Goal: Navigation & Orientation: Find specific page/section

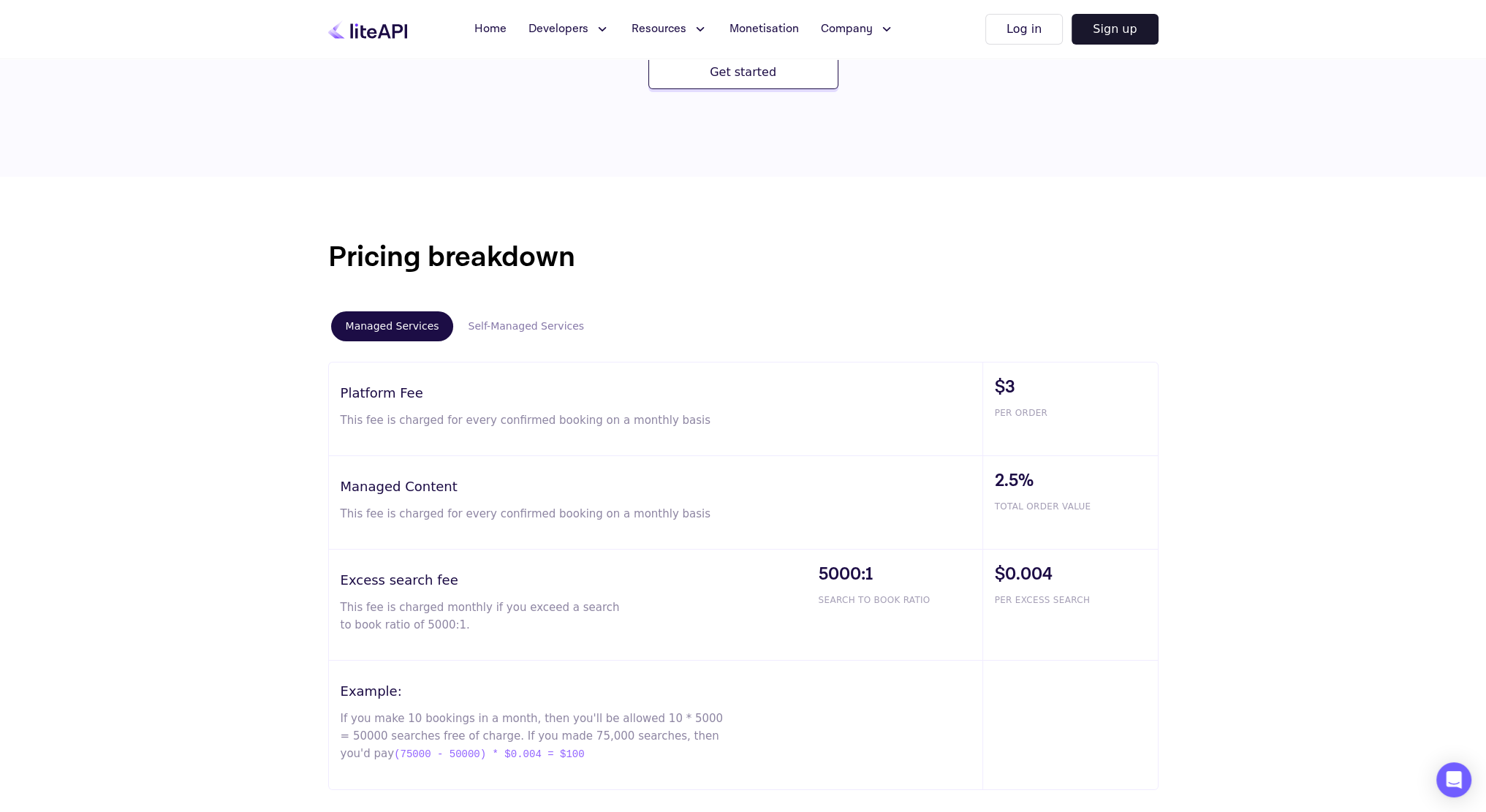
scroll to position [731, 0]
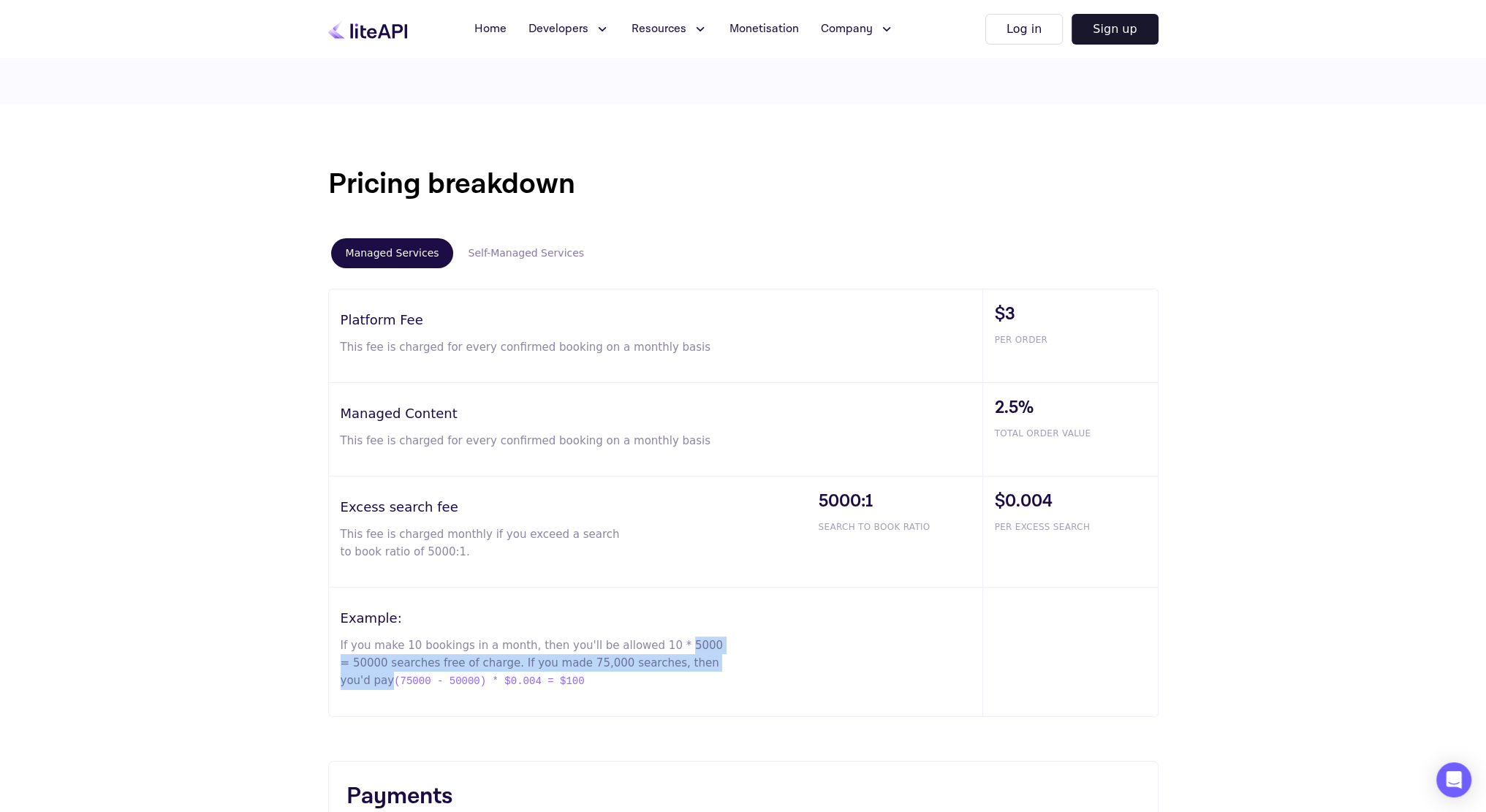
drag, startPoint x: 649, startPoint y: 643, endPoint x: 704, endPoint y: 661, distance: 57.9
click at [704, 661] on p "If you make 10 bookings in a month, then you'll be allowed 10 * 5000 = 50000 se…" at bounding box center [533, 663] width 385 height 53
click at [704, 662] on p "If you make 10 bookings in a month, then you'll be allowed 10 * 5000 = 50000 se…" at bounding box center [533, 663] width 385 height 53
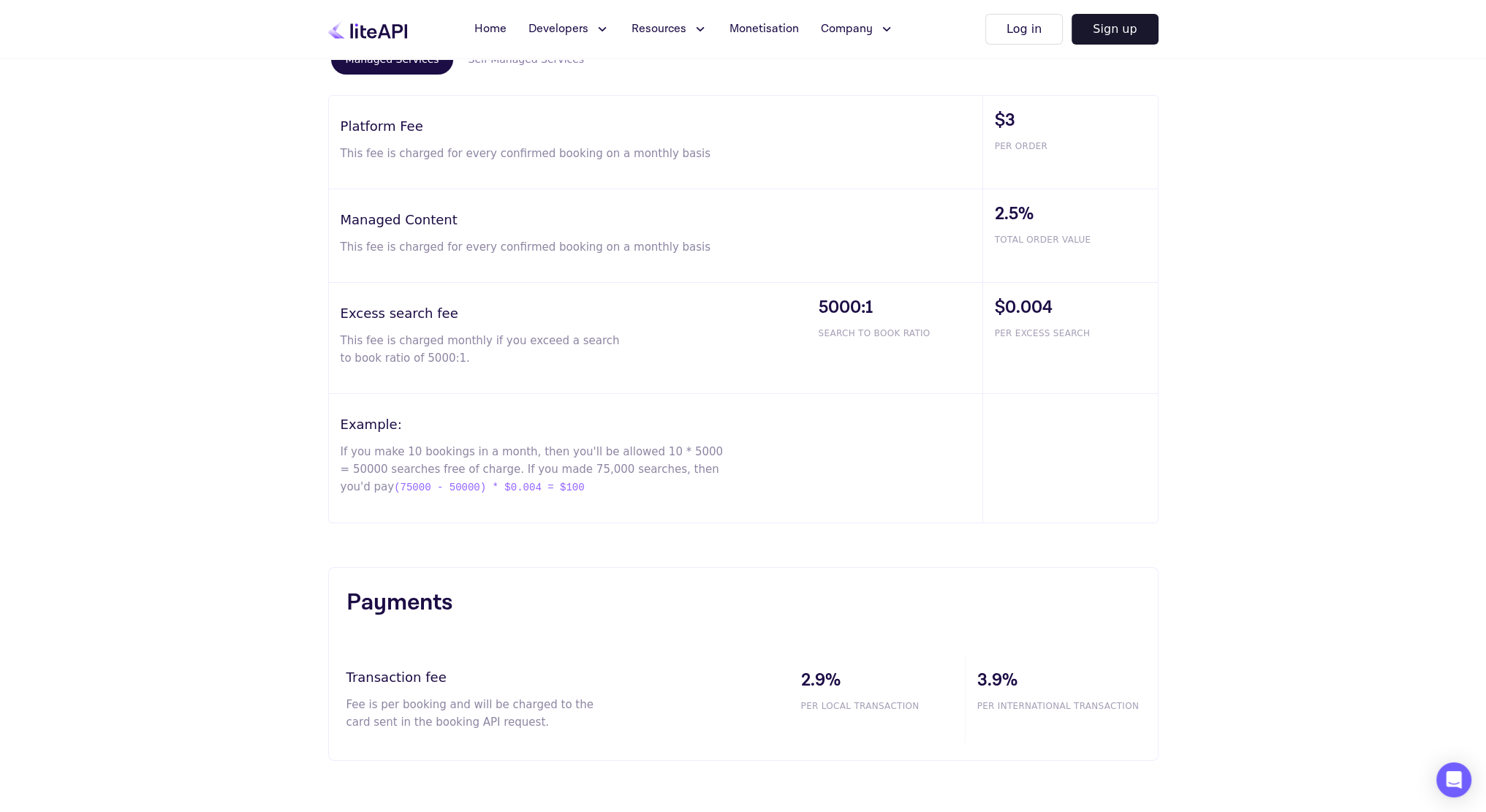
scroll to position [877, 0]
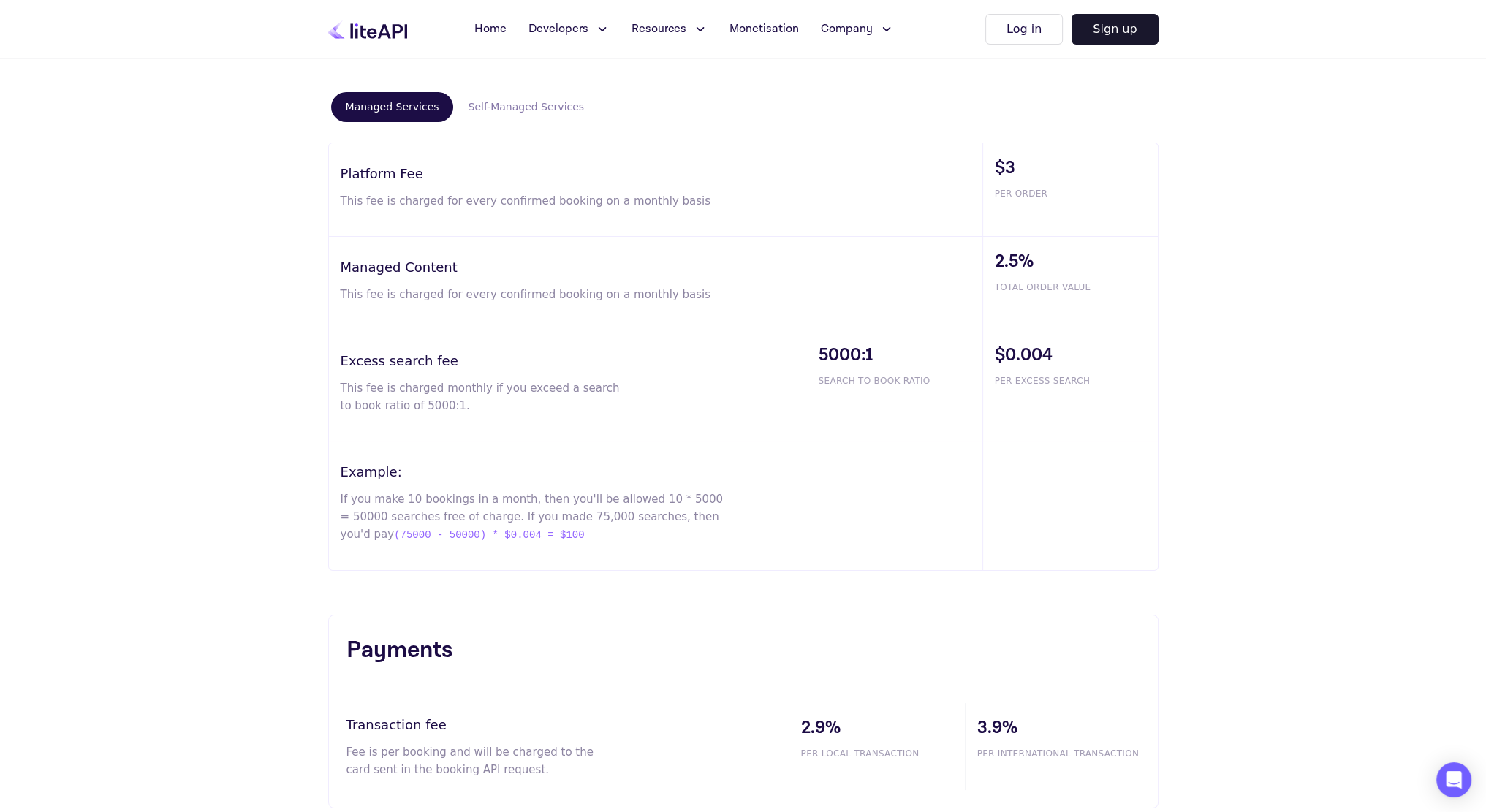
click at [534, 103] on button "Self-Managed Services" at bounding box center [526, 107] width 146 height 30
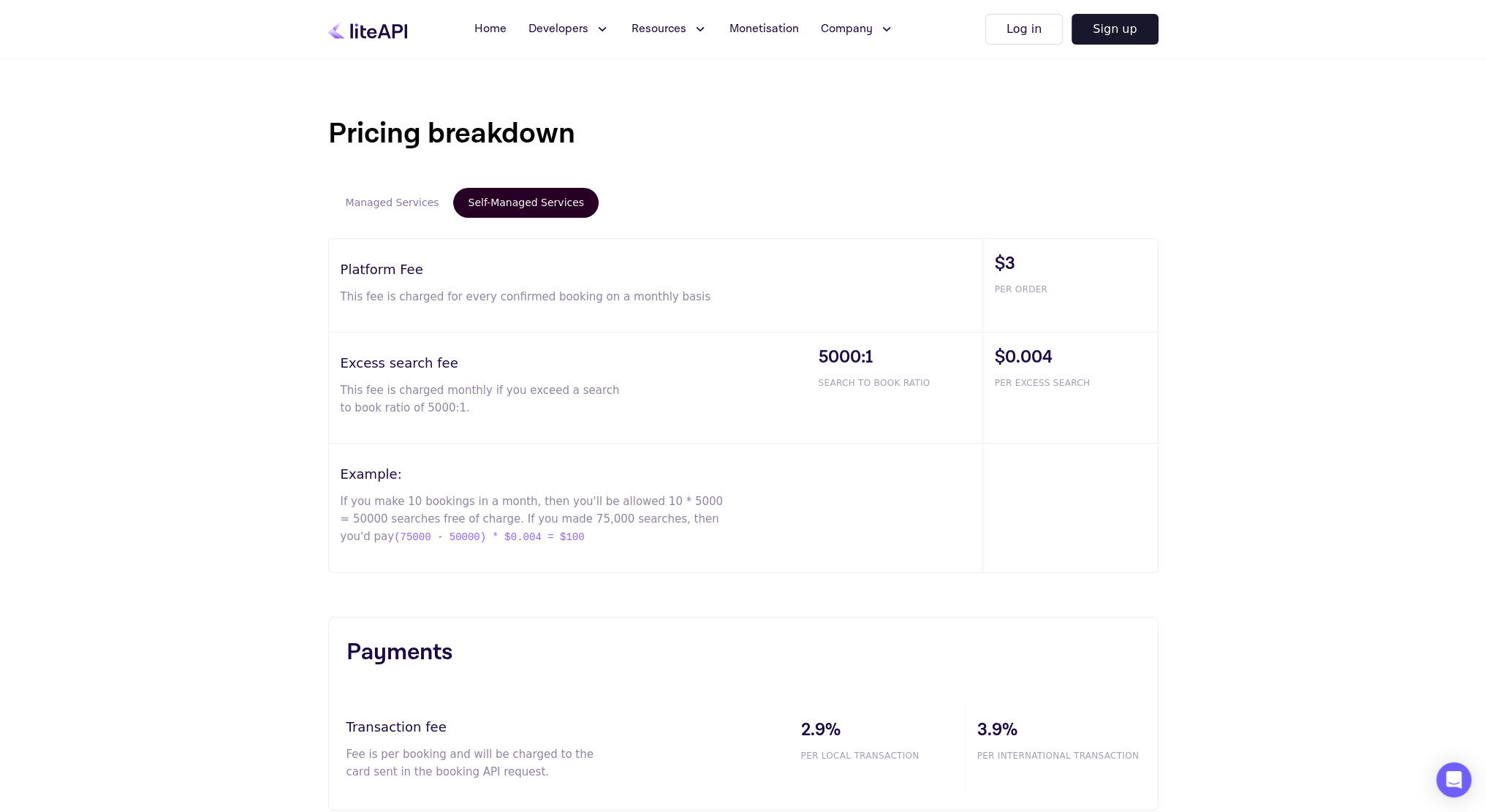
scroll to position [731, 0]
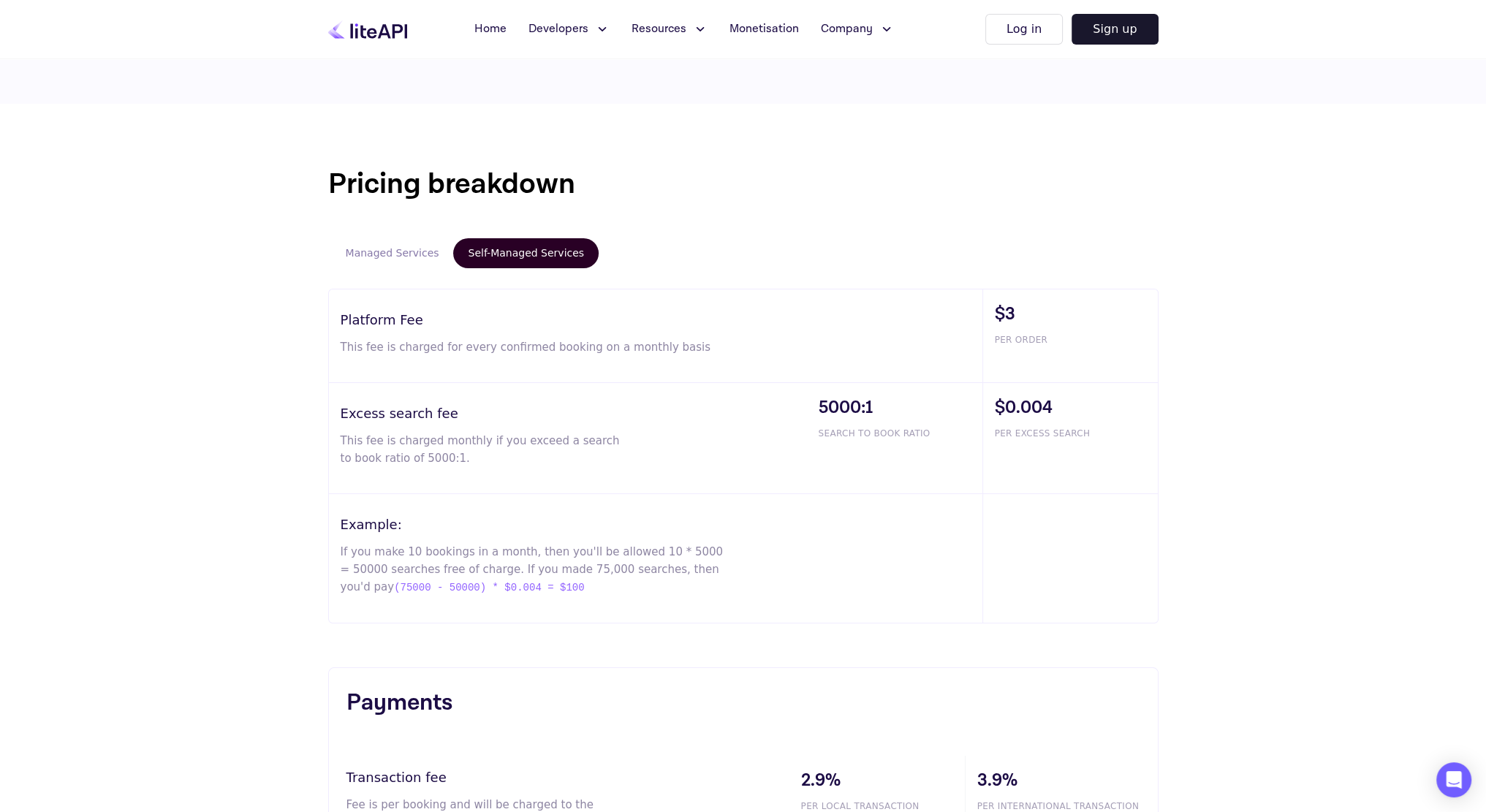
click at [373, 255] on button "Managed Services" at bounding box center [392, 253] width 123 height 30
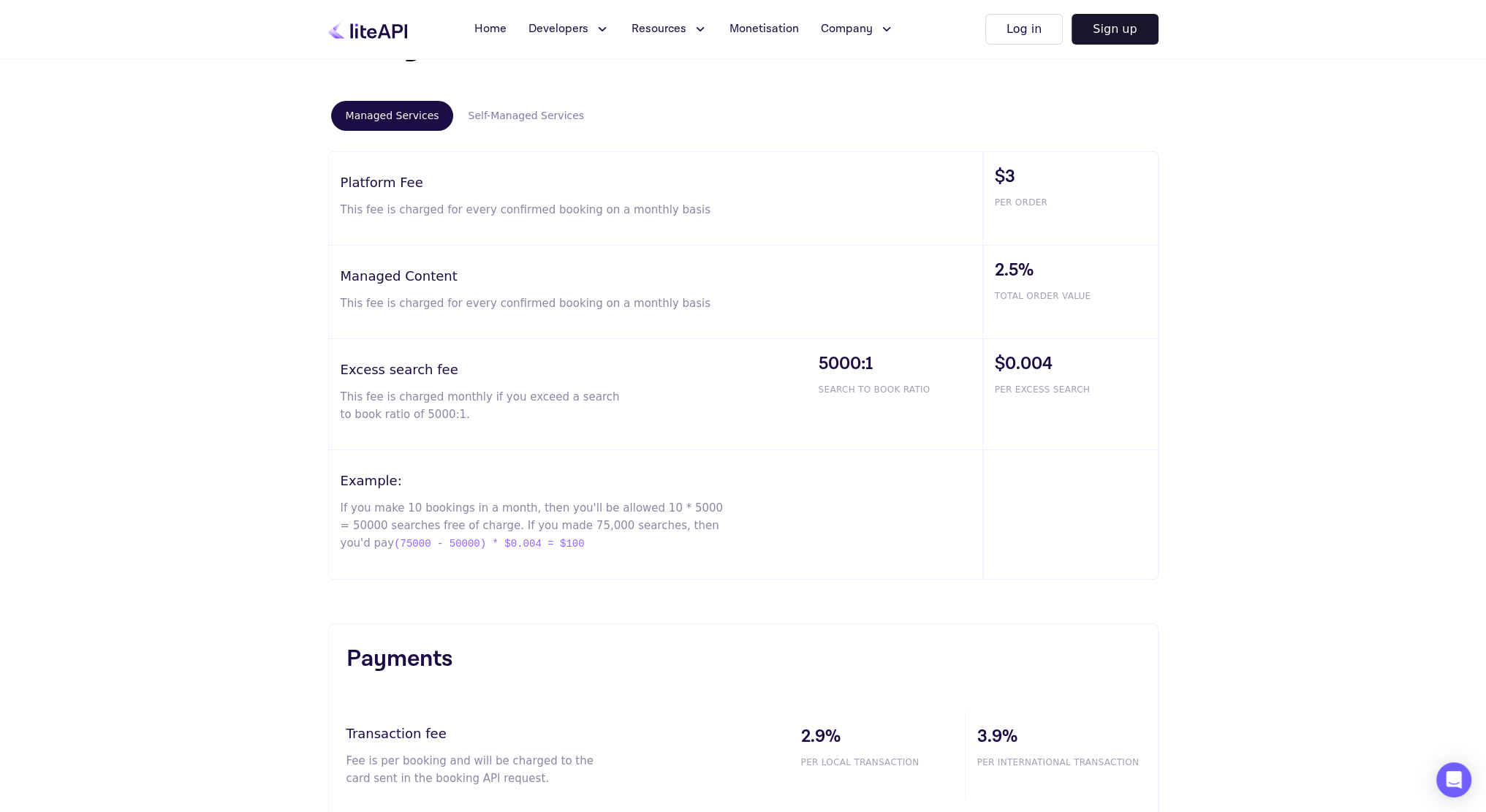
scroll to position [850, 0]
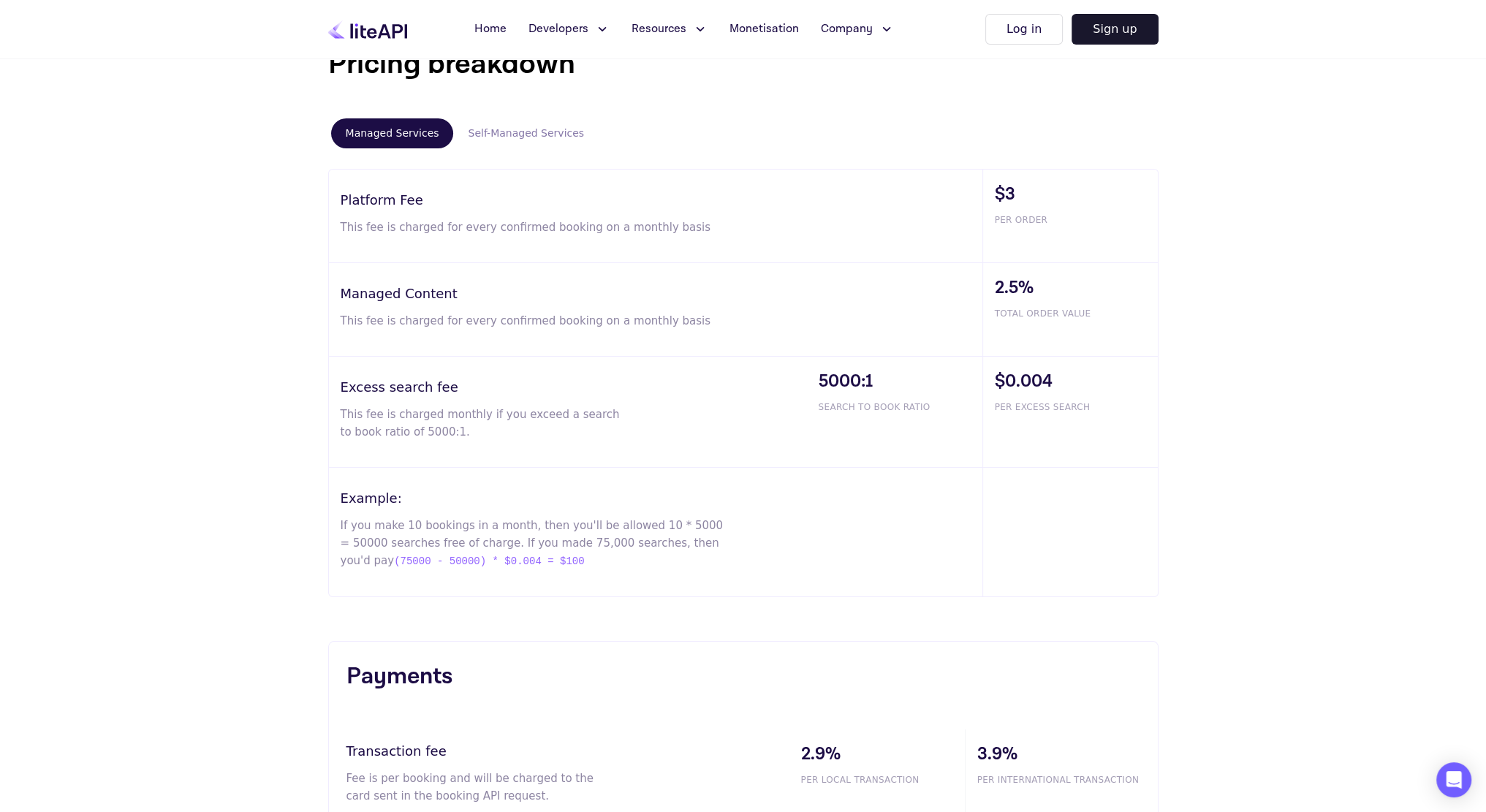
click at [517, 139] on button "Self-Managed Services" at bounding box center [526, 133] width 146 height 30
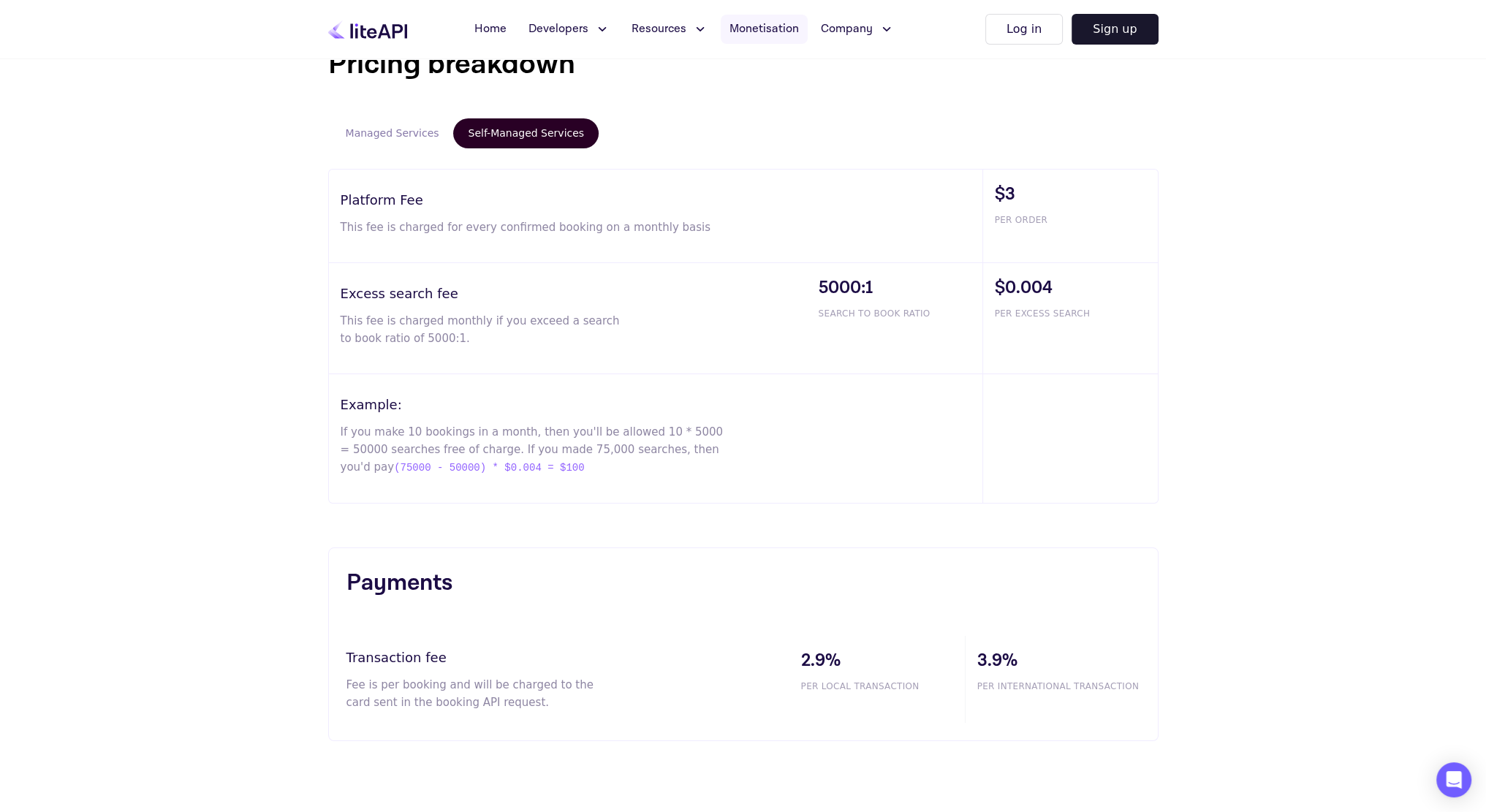
click at [764, 21] on span "Monetisation" at bounding box center [764, 29] width 70 height 17
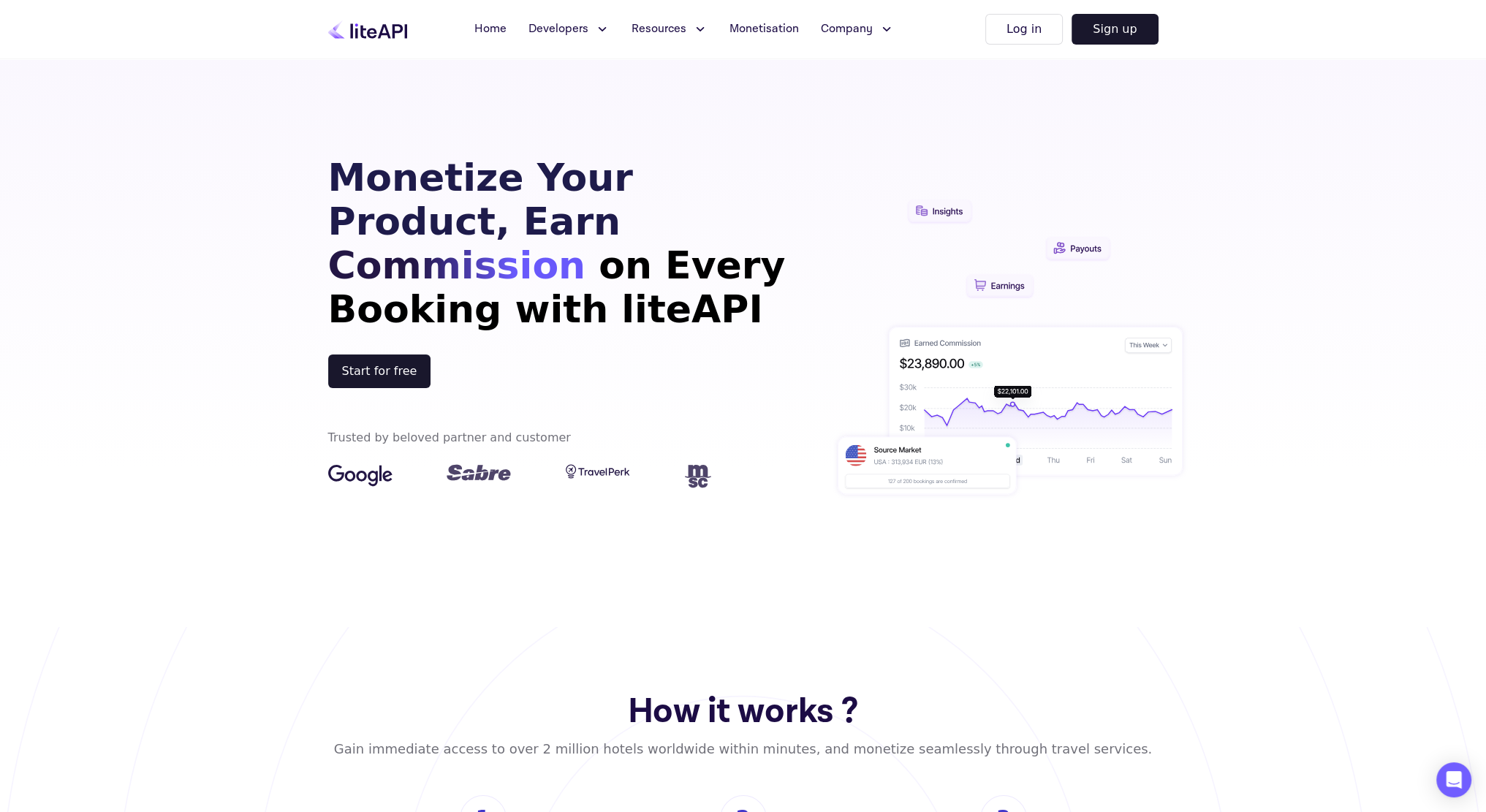
click at [560, 23] on span "Developers" at bounding box center [558, 29] width 60 height 17
click at [577, 151] on link "API Reference" at bounding box center [601, 136] width 146 height 41
click at [1035, 37] on button "Log in" at bounding box center [1024, 29] width 77 height 31
